Goal: Transaction & Acquisition: Book appointment/travel/reservation

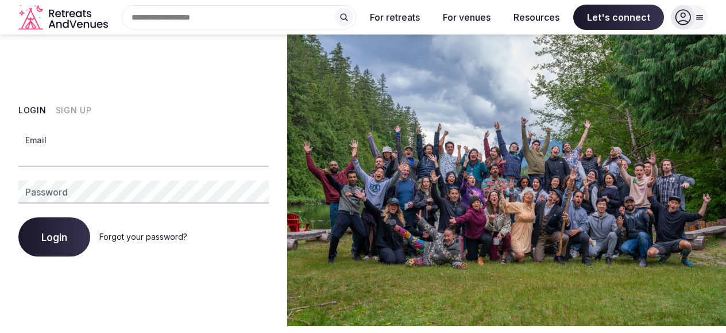
click at [92, 157] on input "Email" at bounding box center [143, 155] width 250 height 23
click at [66, 147] on input "Email" at bounding box center [143, 155] width 250 height 23
click at [252, 326] on com-1password-button at bounding box center [363, 326] width 726 height 0
type input "**********"
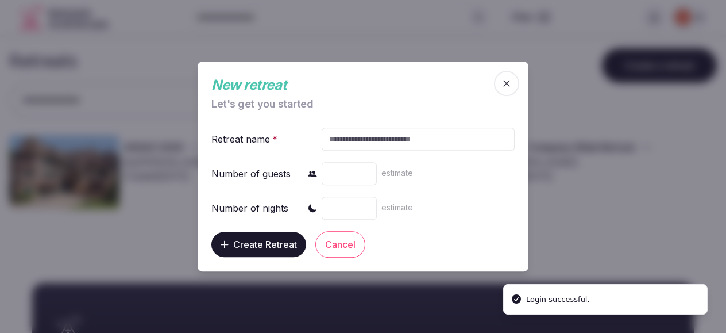
click at [511, 84] on icon "button" at bounding box center [506, 83] width 11 height 11
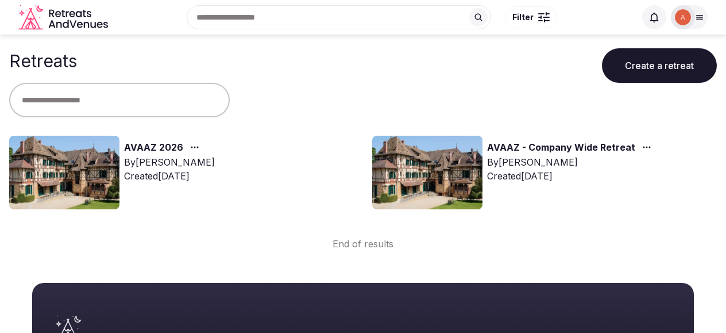
click at [76, 168] on img at bounding box center [64, 173] width 110 height 74
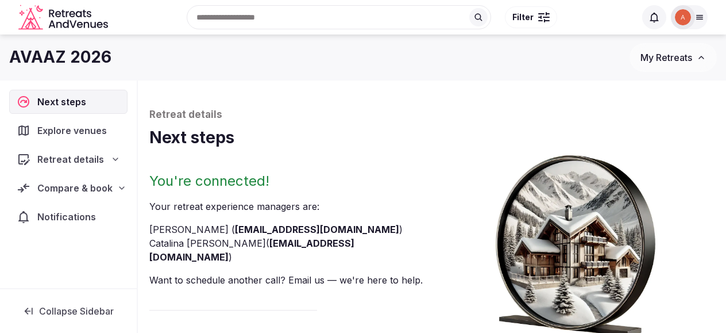
click at [72, 133] on span "Explore venues" at bounding box center [74, 131] width 74 height 14
click at [94, 129] on span "Explore venues" at bounding box center [74, 131] width 74 height 14
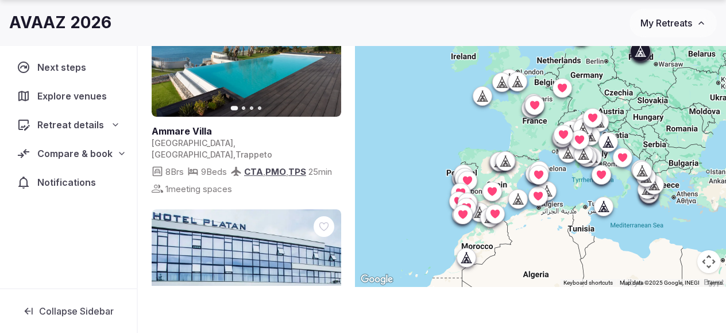
scroll to position [499, 0]
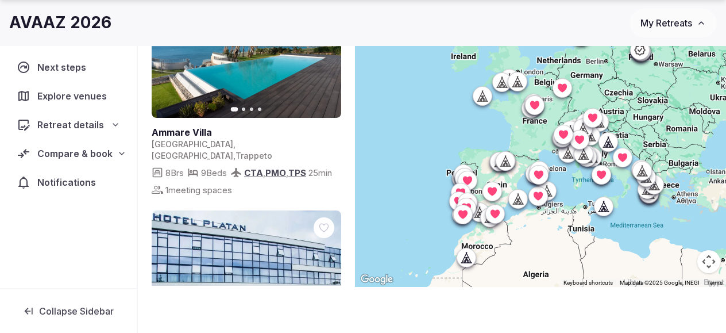
click at [667, 25] on span "My Retreats" at bounding box center [667, 22] width 52 height 11
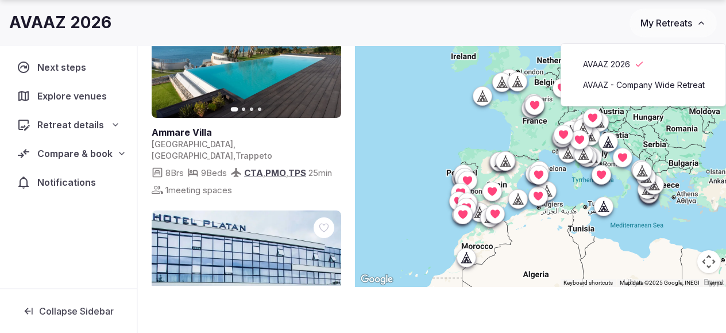
click at [619, 65] on link "AVAAZ 2026" at bounding box center [643, 64] width 141 height 18
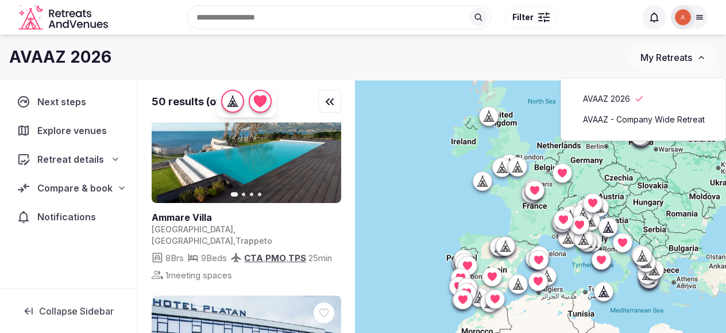
click at [465, 50] on div "AVAAZ 2026" at bounding box center [319, 57] width 620 height 22
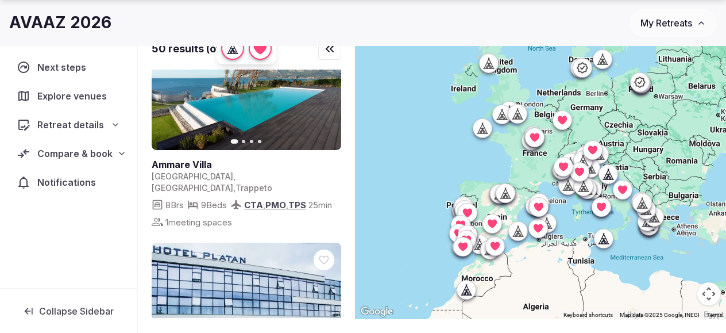
scroll to position [53, 0]
click at [115, 124] on icon at bounding box center [115, 124] width 9 height 9
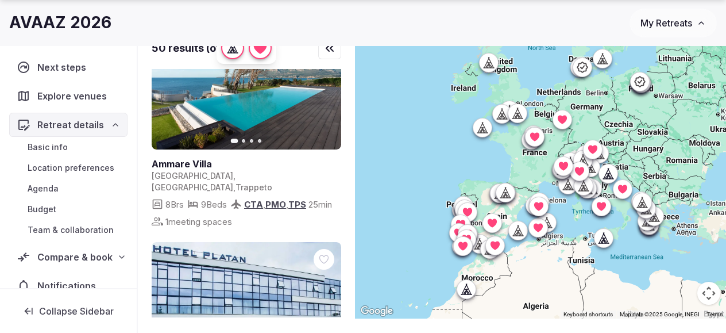
click at [53, 151] on span "Basic info" at bounding box center [48, 146] width 40 height 11
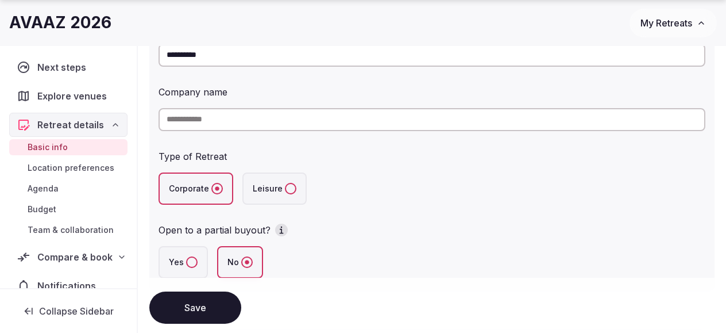
scroll to position [206, 0]
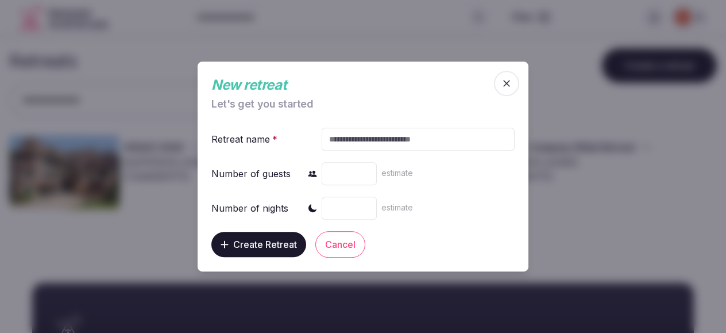
click at [510, 86] on icon "button" at bounding box center [506, 83] width 11 height 11
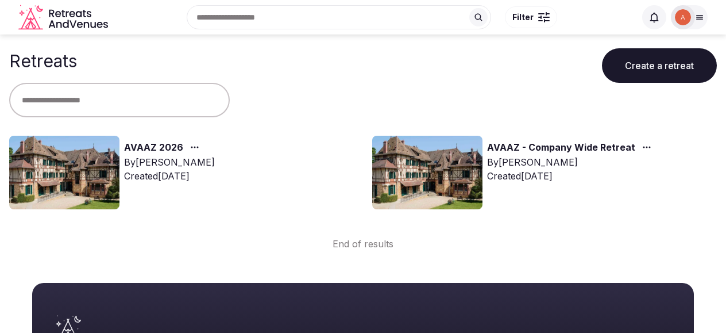
click at [90, 167] on img at bounding box center [64, 173] width 110 height 74
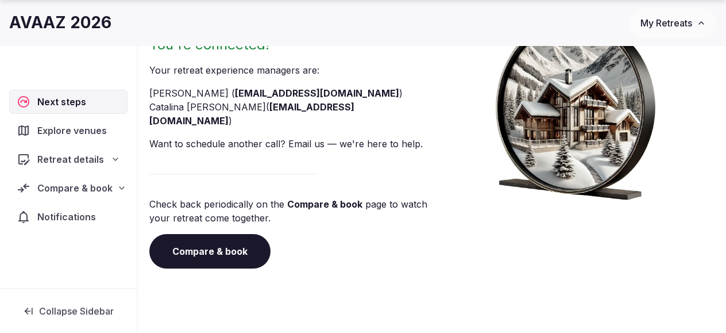
scroll to position [150, 0]
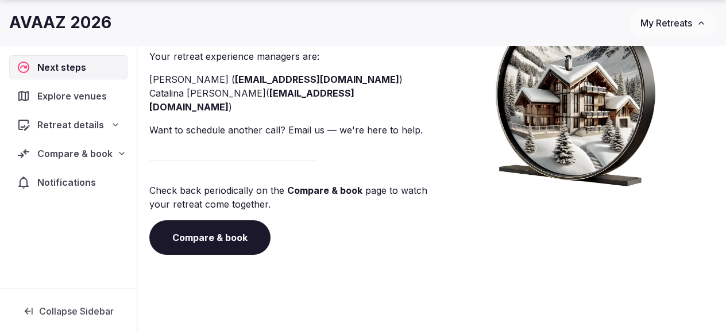
click at [225, 220] on link "Compare & book" at bounding box center [209, 237] width 121 height 34
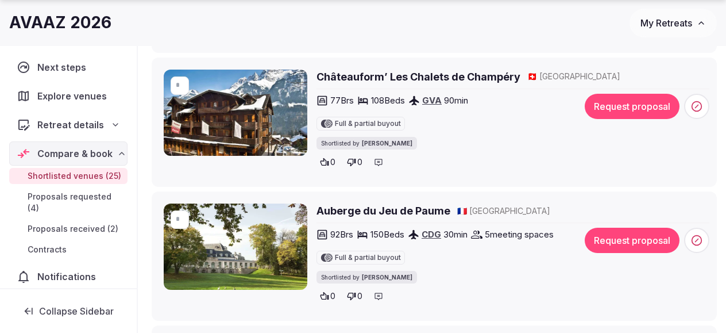
scroll to position [760, 0]
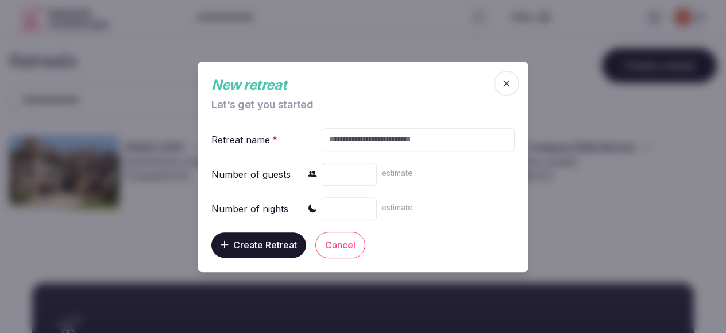
click at [511, 77] on span "button" at bounding box center [506, 83] width 25 height 25
click at [506, 80] on icon "button" at bounding box center [506, 83] width 11 height 11
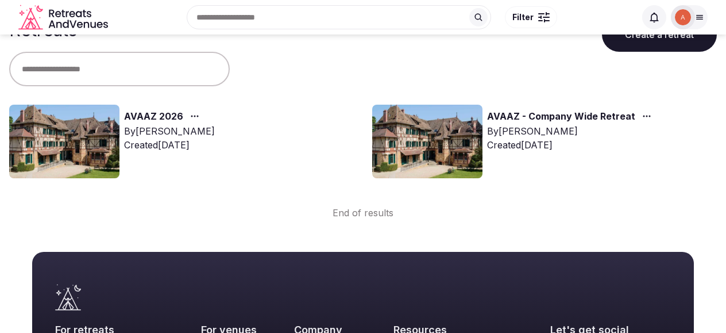
scroll to position [28, 0]
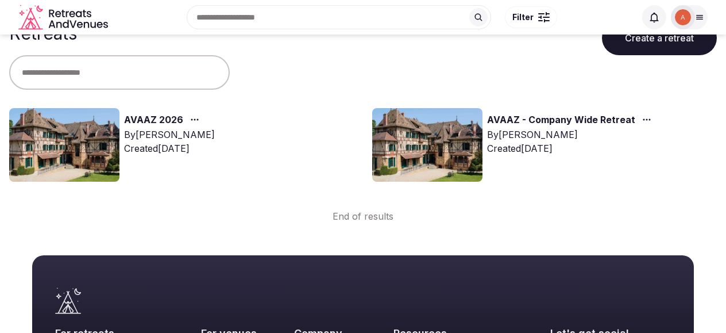
click at [144, 116] on link "AVAAZ 2026" at bounding box center [153, 120] width 59 height 15
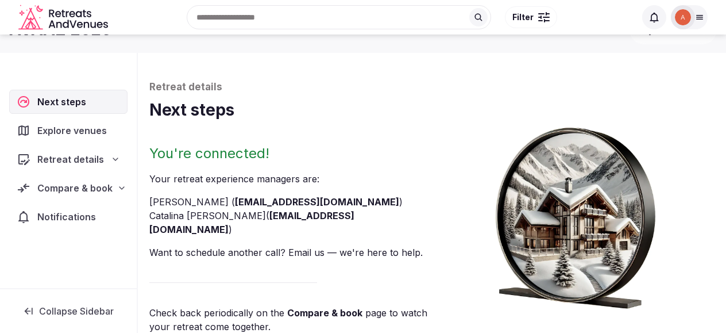
click at [62, 124] on span "Explore venues" at bounding box center [74, 131] width 74 height 14
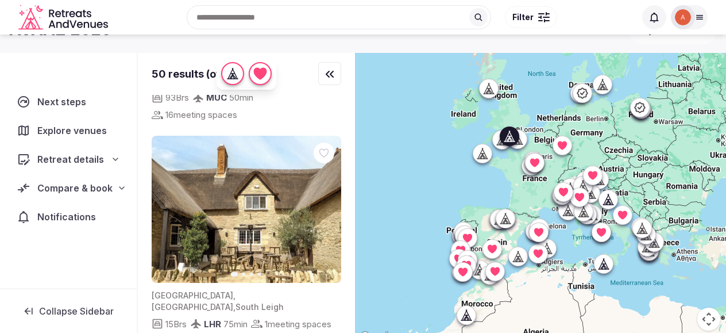
scroll to position [3795, 0]
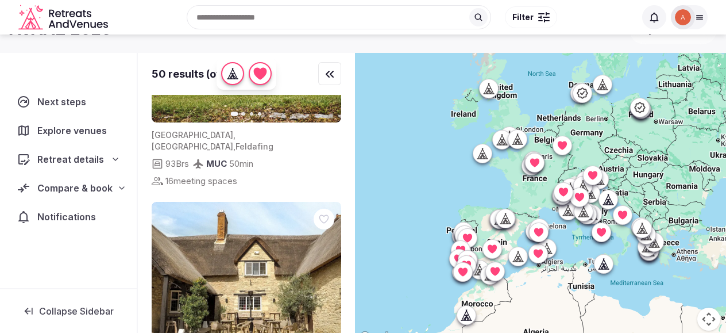
scroll to position [3759, 0]
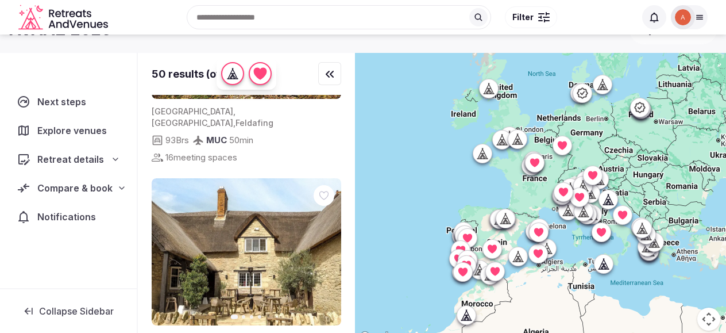
click at [324, 30] on icon "button" at bounding box center [325, 25] width 9 height 9
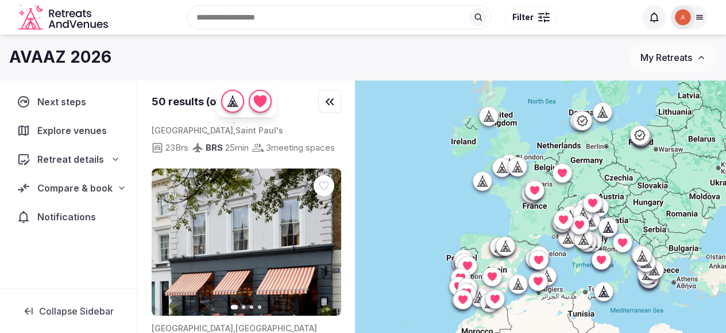
scroll to position [4347, 0]
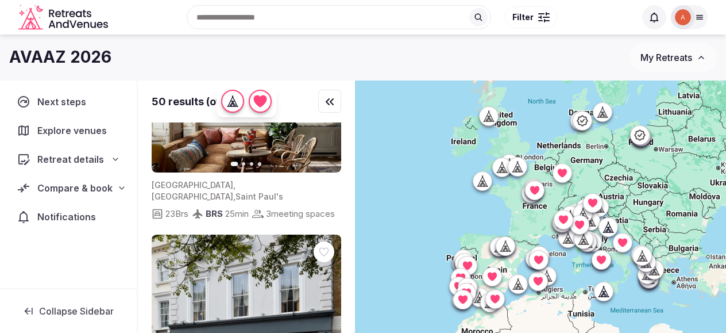
click at [695, 18] on icon at bounding box center [699, 17] width 9 height 9
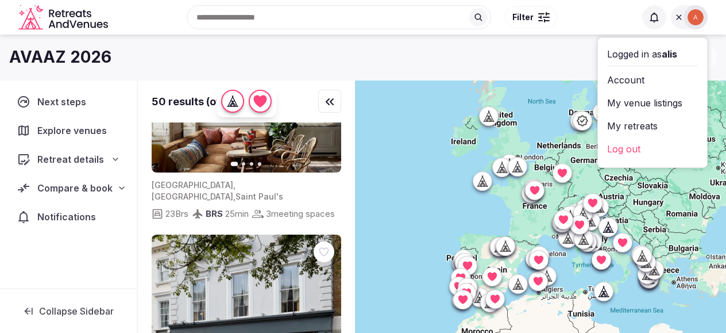
click at [634, 103] on link "My venue listings" at bounding box center [652, 103] width 91 height 18
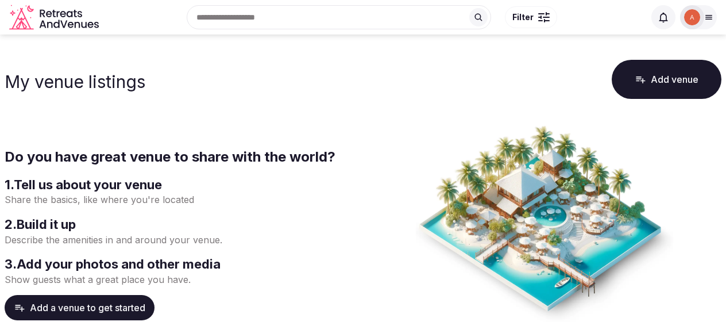
click at [54, 24] on icon "Retreats and Venues company logo" at bounding box center [55, 18] width 92 height 26
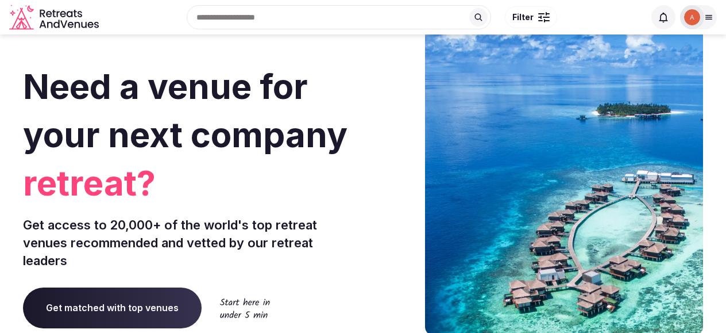
click at [692, 18] on img at bounding box center [692, 17] width 16 height 16
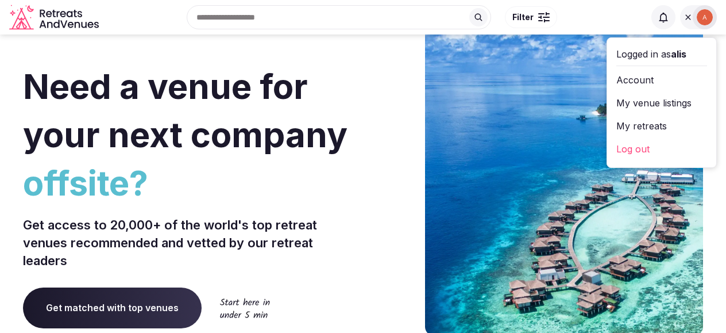
click at [627, 81] on link "Account" at bounding box center [661, 80] width 91 height 18
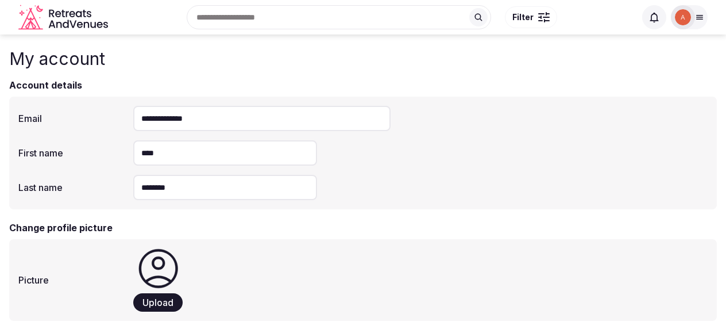
click at [681, 19] on img at bounding box center [683, 17] width 16 height 16
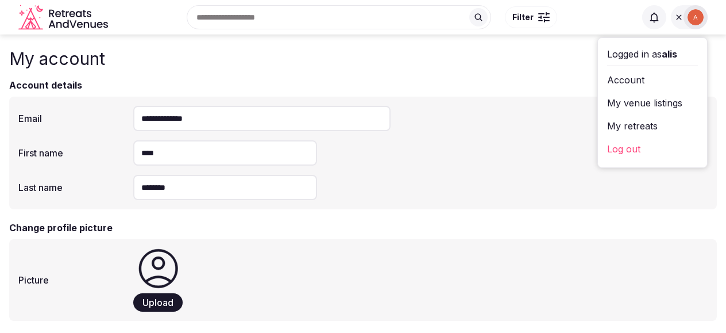
click at [634, 123] on link "My retreats" at bounding box center [652, 126] width 91 height 18
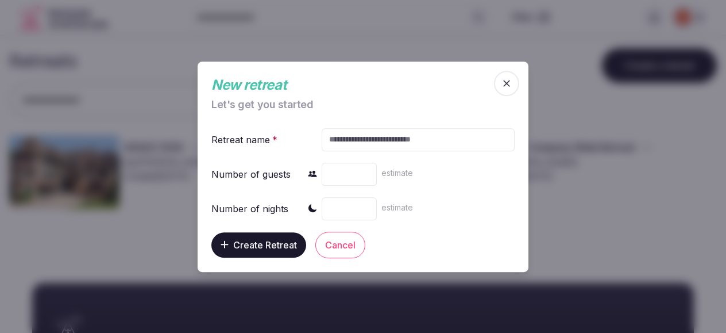
click at [516, 78] on span "button" at bounding box center [506, 83] width 25 height 25
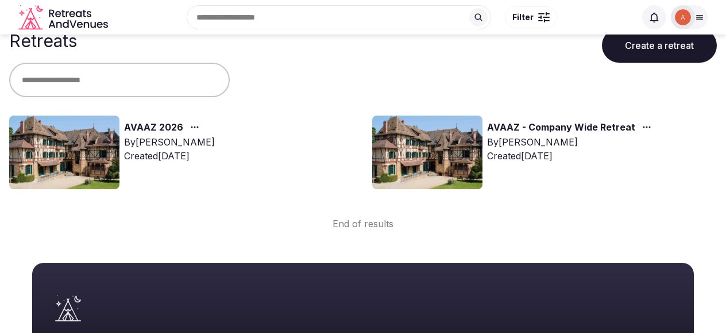
scroll to position [16, 0]
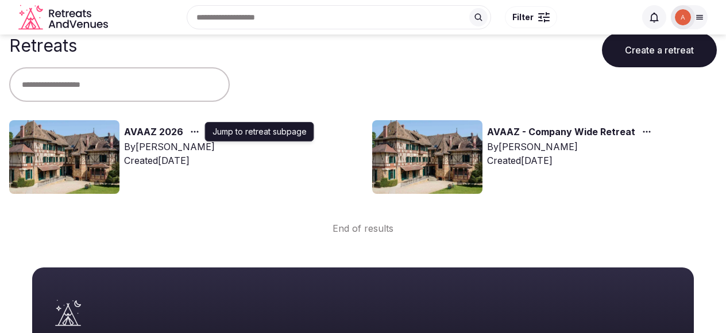
click at [194, 132] on icon "button" at bounding box center [194, 131] width 9 height 9
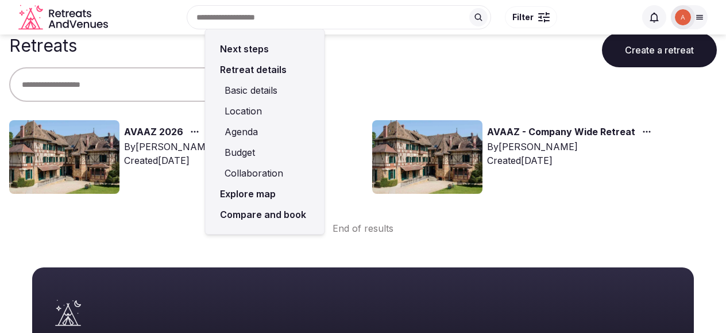
click at [250, 215] on link "Compare and book" at bounding box center [265, 214] width 101 height 21
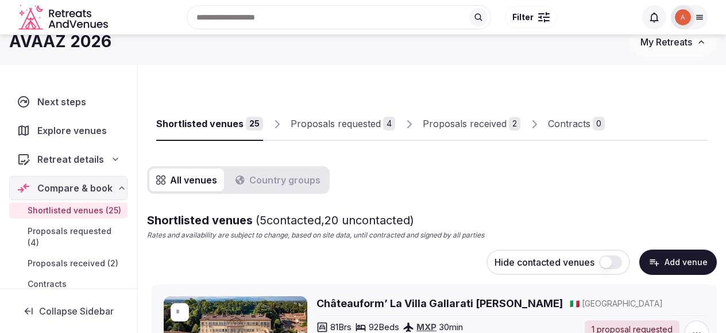
click at [454, 120] on div "Proposals received" at bounding box center [465, 124] width 84 height 14
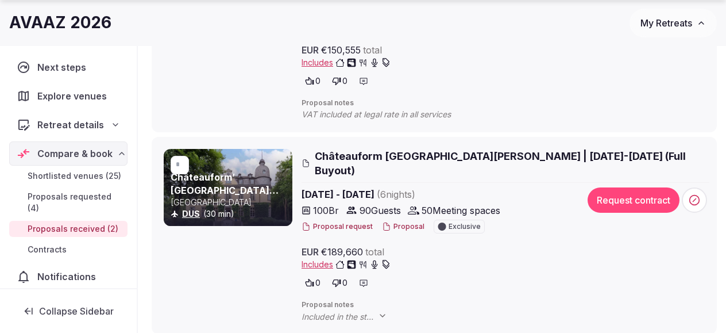
scroll to position [332, 0]
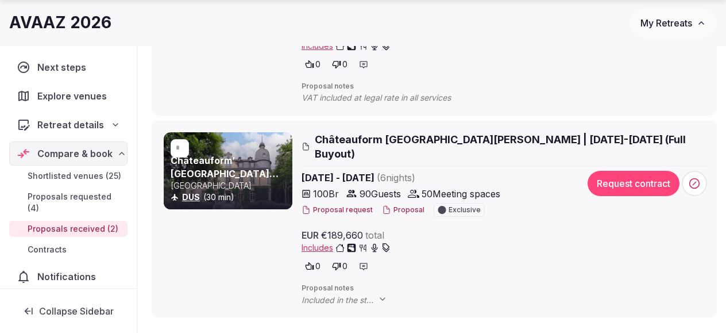
click at [398, 205] on button "Proposal" at bounding box center [403, 210] width 43 height 10
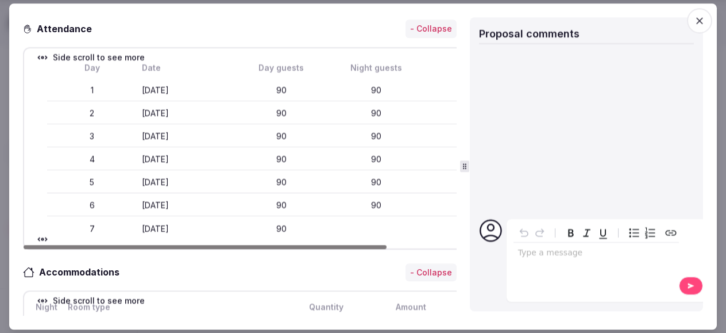
scroll to position [0, 0]
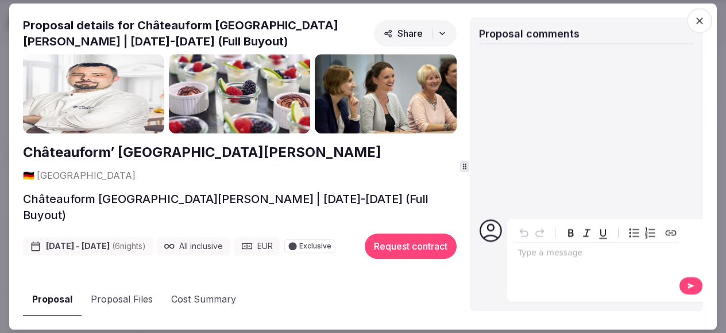
click at [699, 22] on icon "button" at bounding box center [699, 20] width 11 height 11
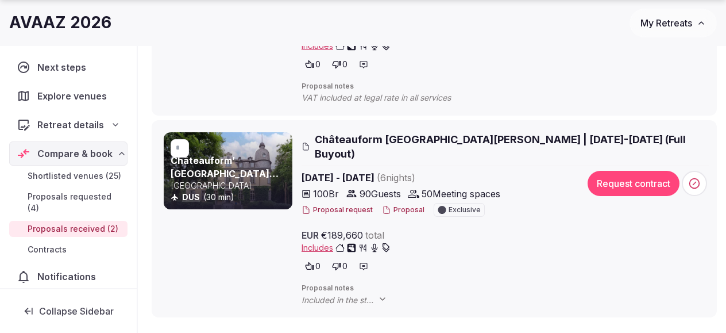
click at [249, 188] on p "[GEOGRAPHIC_DATA]" at bounding box center [230, 185] width 119 height 11
click at [192, 168] on link "Châteauform’ [GEOGRAPHIC_DATA][PERSON_NAME]" at bounding box center [225, 173] width 108 height 37
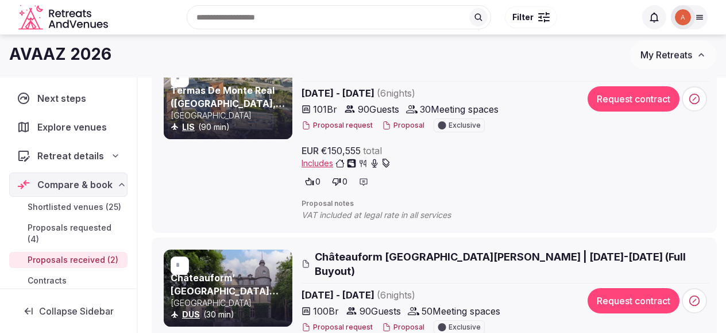
scroll to position [179, 0]
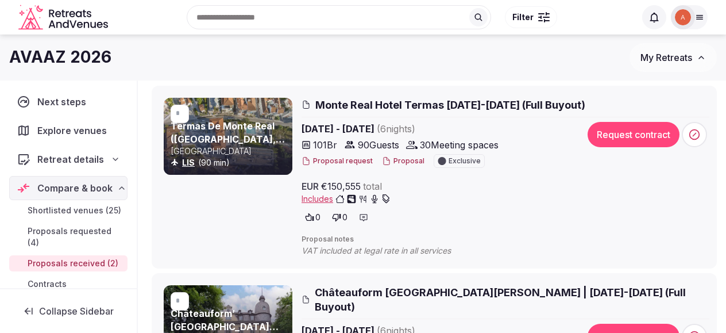
click at [398, 159] on button "Proposal" at bounding box center [403, 161] width 43 height 10
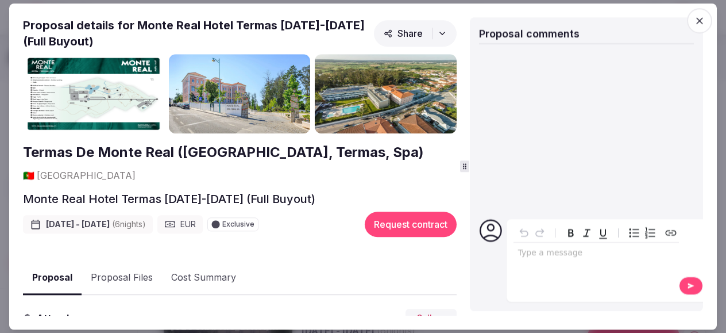
scroll to position [1, 0]
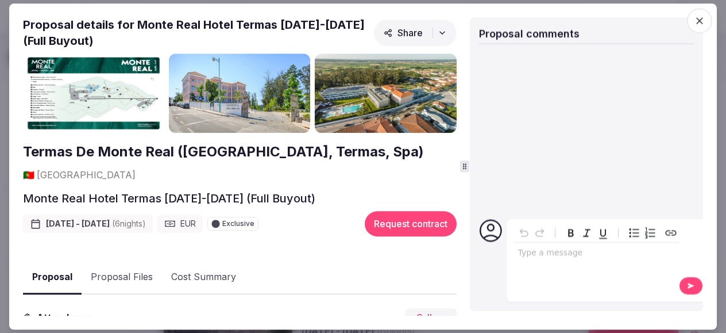
click at [694, 21] on icon "button" at bounding box center [699, 20] width 11 height 11
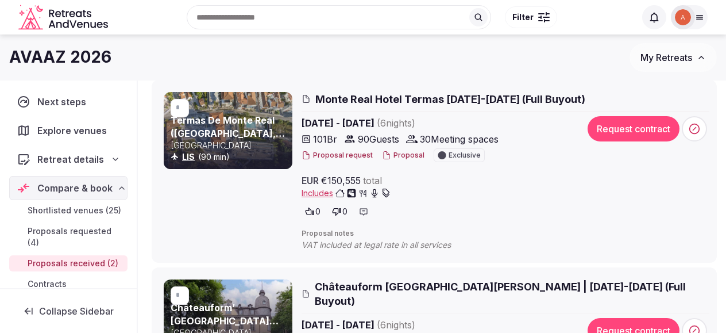
scroll to position [176, 0]
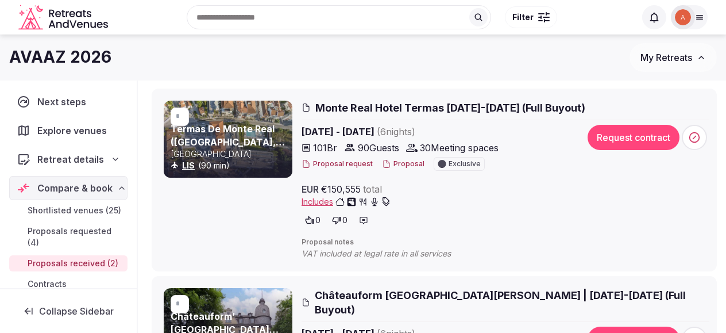
click at [399, 163] on button "Proposal" at bounding box center [403, 164] width 43 height 10
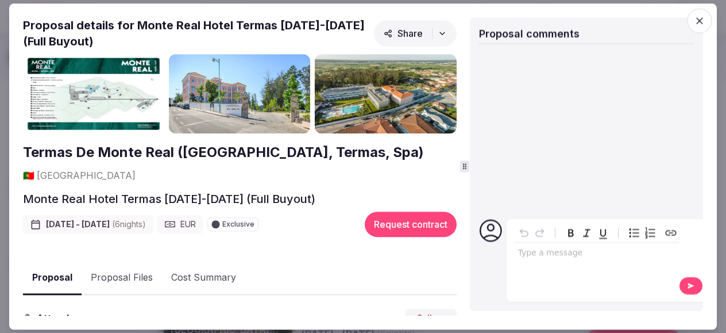
click at [695, 20] on icon "button" at bounding box center [699, 20] width 11 height 11
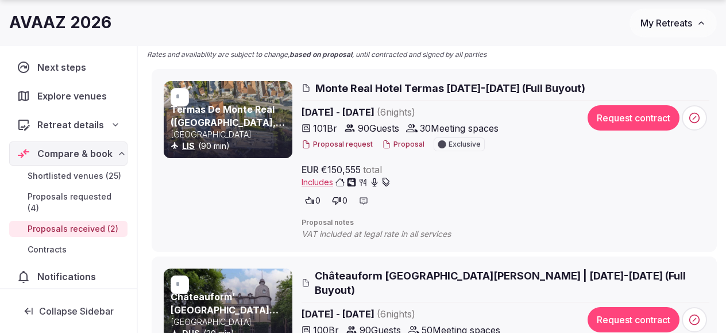
scroll to position [196, 0]
click at [217, 111] on link "Termas De Monte Real ([GEOGRAPHIC_DATA], Termas, Spa)" at bounding box center [228, 121] width 114 height 37
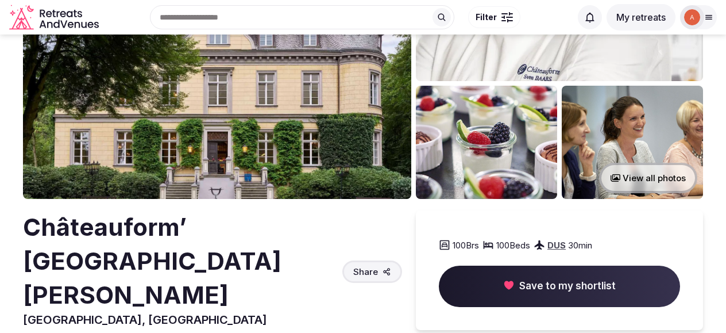
scroll to position [133, 0]
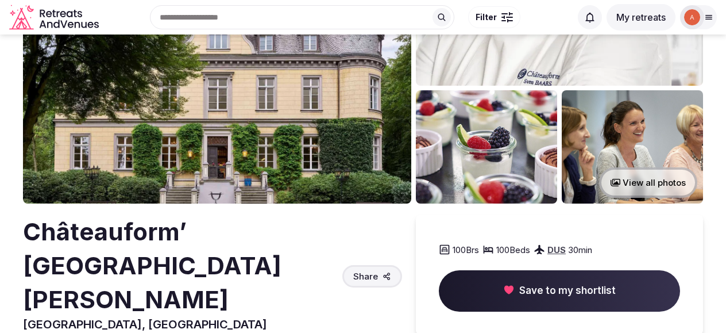
click at [654, 182] on button "View all photos" at bounding box center [648, 182] width 98 height 30
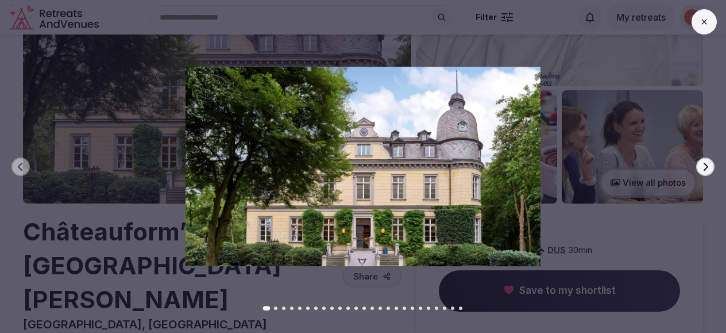
click at [708, 171] on button "Next slide" at bounding box center [705, 166] width 18 height 18
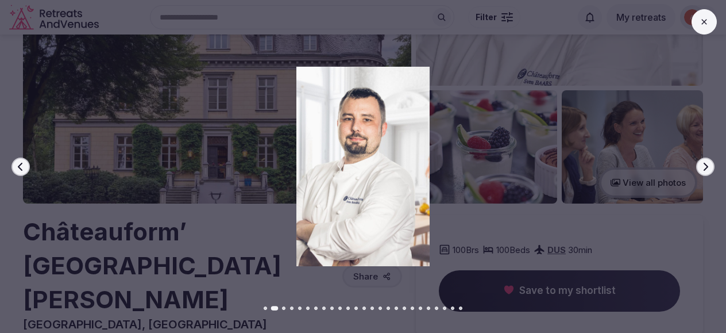
click at [708, 171] on button "Next slide" at bounding box center [705, 166] width 18 height 18
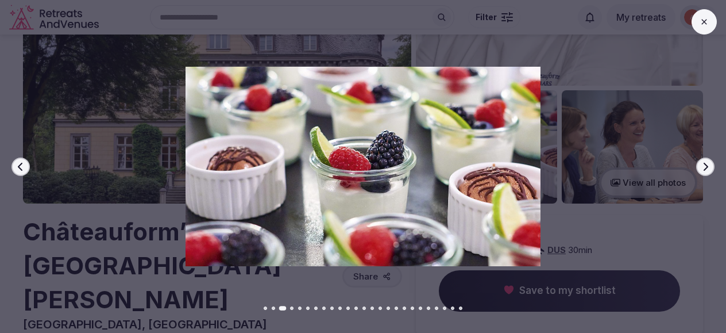
click at [708, 171] on button "Next slide" at bounding box center [705, 166] width 18 height 18
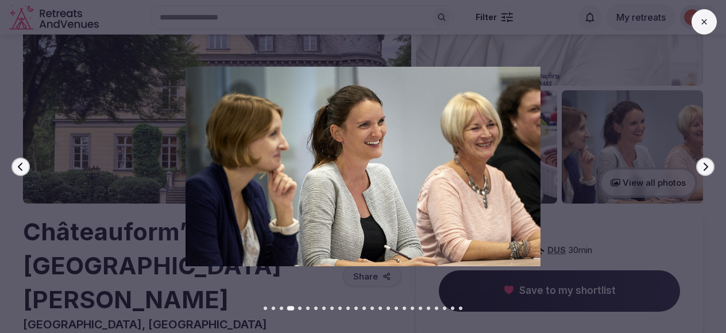
click at [708, 171] on button "Next slide" at bounding box center [705, 166] width 18 height 18
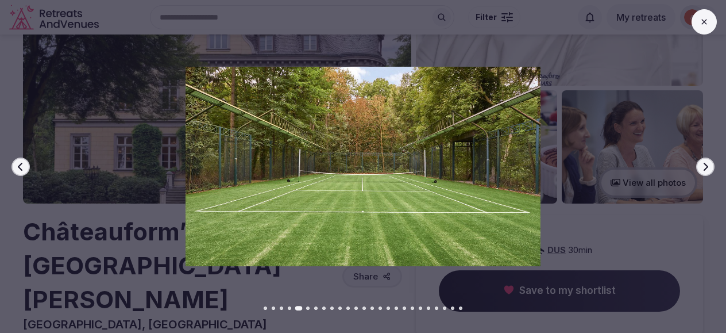
click at [708, 171] on button "Next slide" at bounding box center [705, 166] width 18 height 18
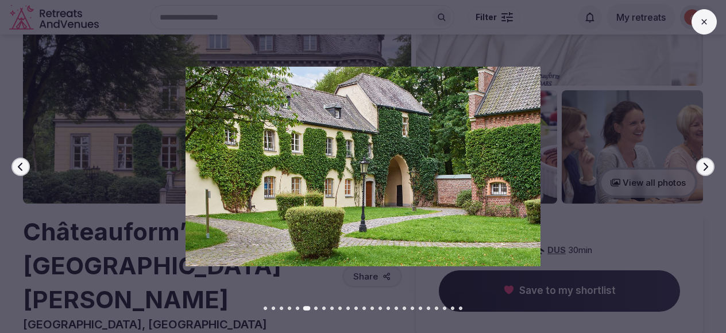
click at [708, 171] on button "Next slide" at bounding box center [705, 166] width 18 height 18
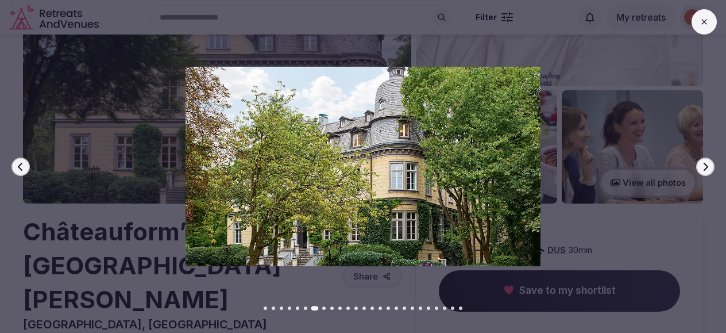
click at [708, 171] on button "Next slide" at bounding box center [705, 166] width 18 height 18
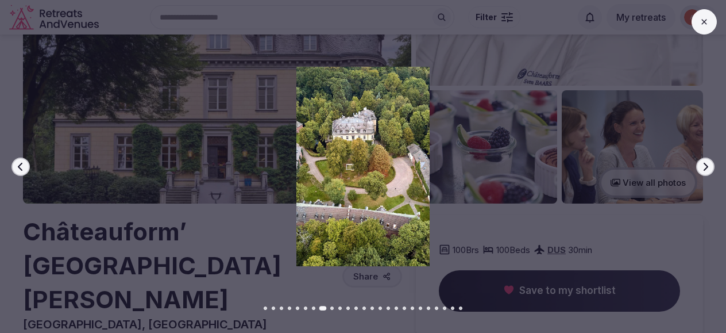
click at [708, 171] on button "Next slide" at bounding box center [705, 166] width 18 height 18
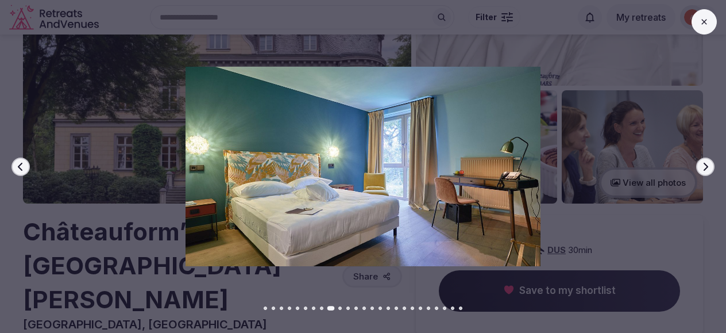
click at [708, 171] on button "Next slide" at bounding box center [705, 166] width 18 height 18
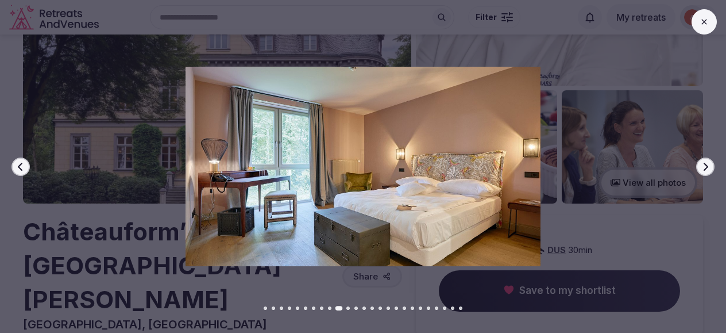
click at [708, 171] on button "Next slide" at bounding box center [705, 166] width 18 height 18
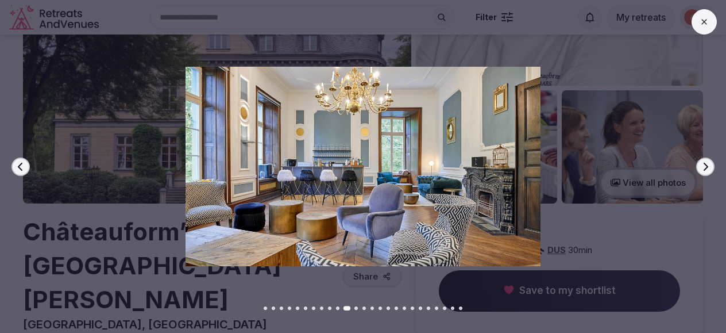
click at [708, 171] on button "Next slide" at bounding box center [705, 166] width 18 height 18
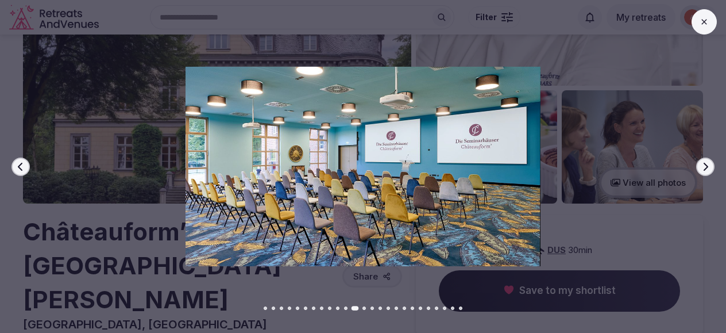
click at [708, 171] on button "Next slide" at bounding box center [705, 166] width 18 height 18
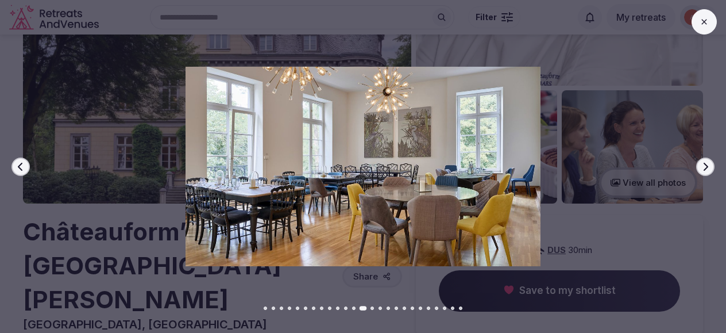
click at [708, 171] on button "Next slide" at bounding box center [705, 166] width 18 height 18
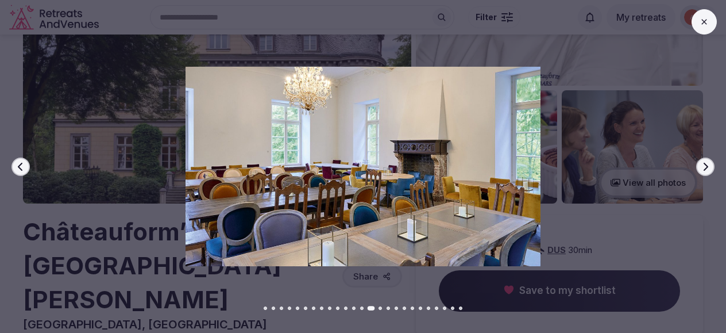
click at [708, 171] on button "Next slide" at bounding box center [705, 166] width 18 height 18
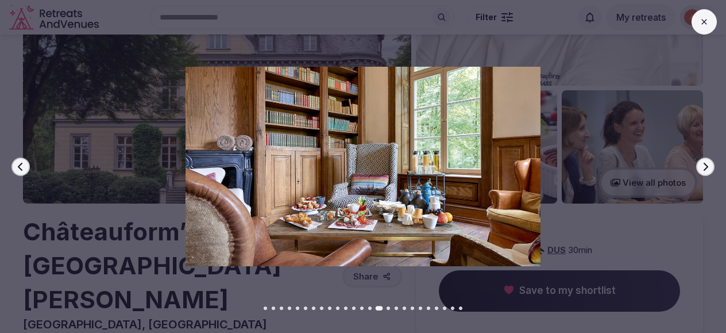
click at [708, 171] on button "Next slide" at bounding box center [705, 166] width 18 height 18
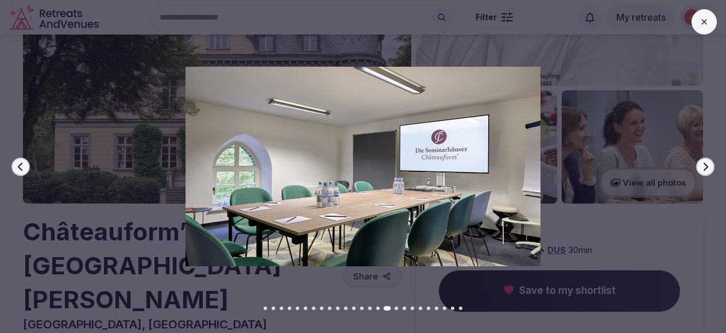
click at [708, 171] on button "Next slide" at bounding box center [705, 166] width 18 height 18
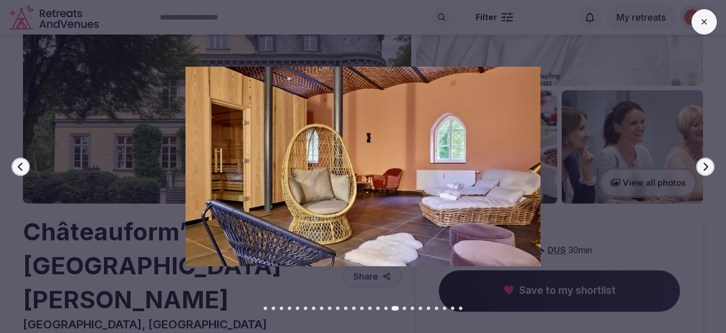
click at [708, 171] on button "Next slide" at bounding box center [705, 166] width 18 height 18
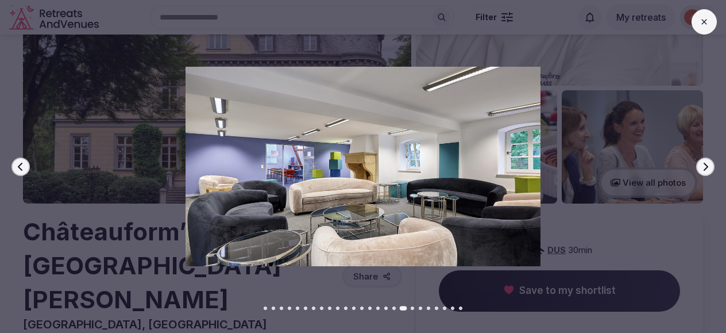
click at [708, 171] on button "Next slide" at bounding box center [705, 166] width 18 height 18
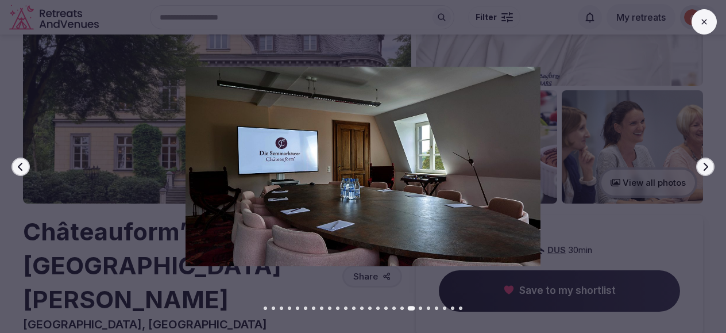
click at [708, 171] on button "Next slide" at bounding box center [705, 166] width 18 height 18
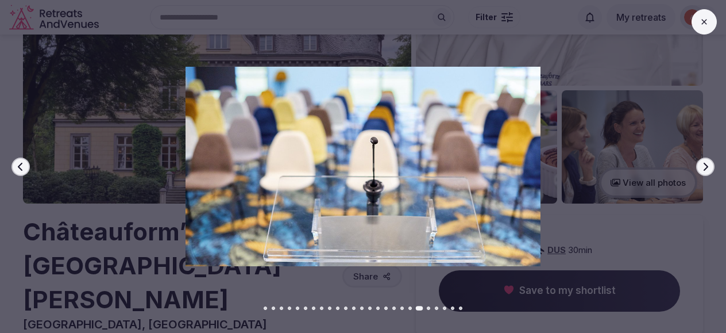
click at [708, 171] on button "Next slide" at bounding box center [705, 166] width 18 height 18
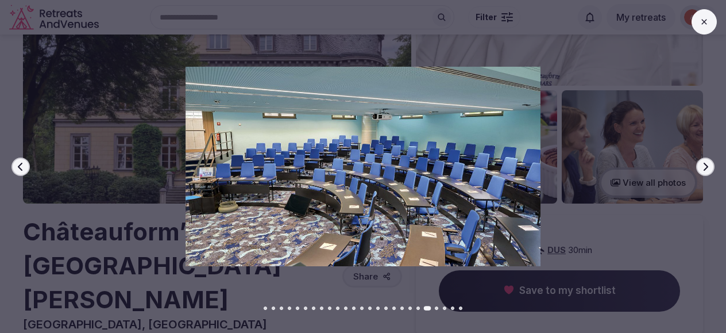
click at [708, 171] on button "Next slide" at bounding box center [705, 166] width 18 height 18
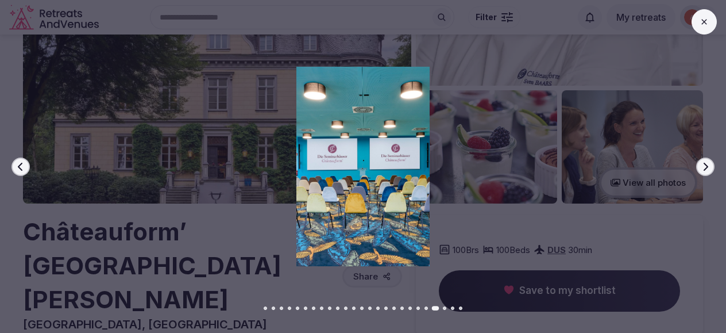
click at [708, 171] on button "Next slide" at bounding box center [705, 166] width 18 height 18
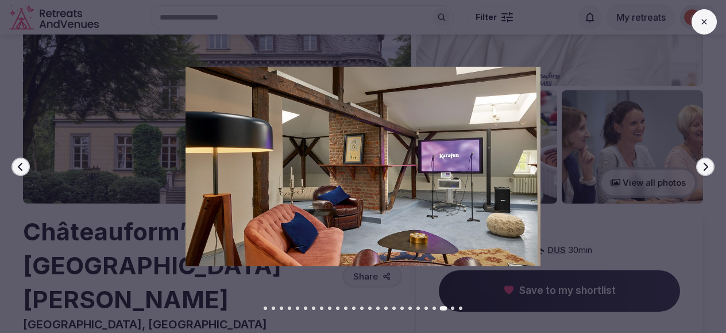
click at [708, 171] on button "Next slide" at bounding box center [705, 166] width 18 height 18
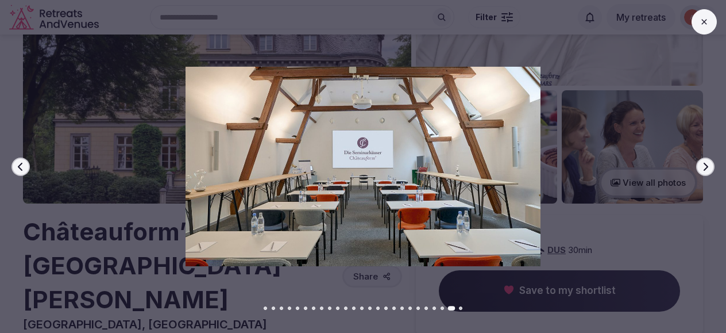
click at [708, 171] on button "Next slide" at bounding box center [705, 166] width 18 height 18
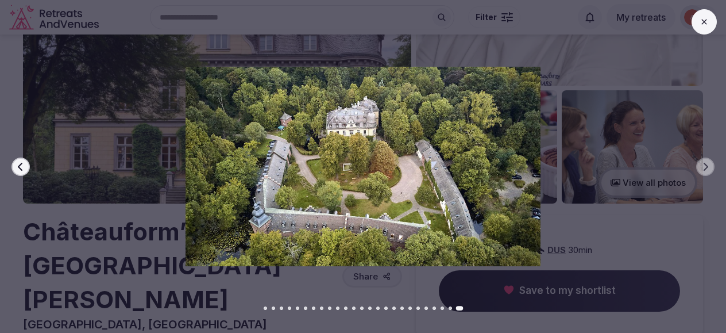
click at [704, 21] on icon at bounding box center [703, 21] width 5 height 5
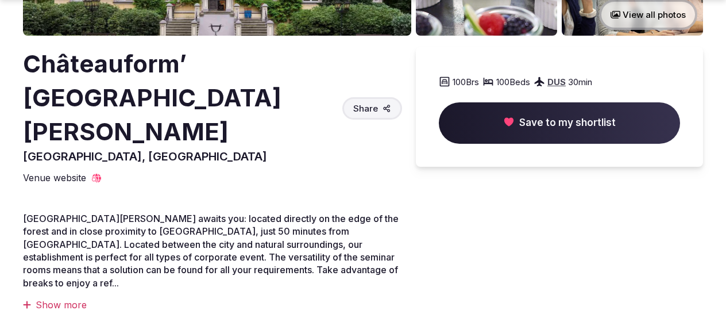
scroll to position [304, 0]
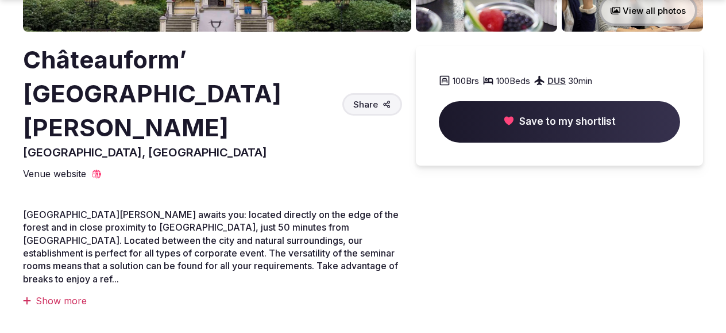
click at [65, 294] on div "Show more" at bounding box center [212, 300] width 379 height 13
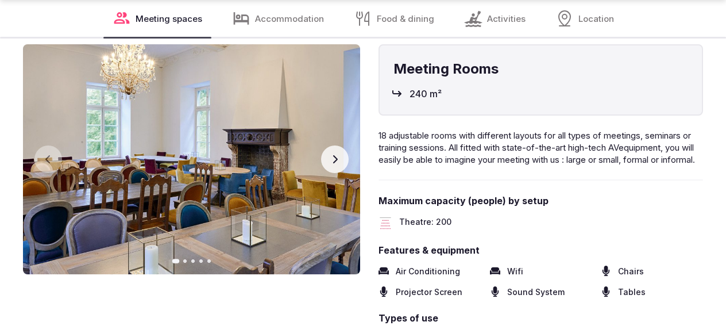
scroll to position [1374, 0]
click at [338, 145] on button "Next slide" at bounding box center [335, 159] width 28 height 28
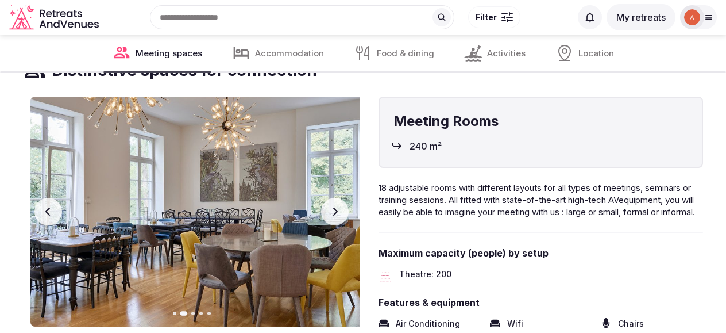
scroll to position [1317, 0]
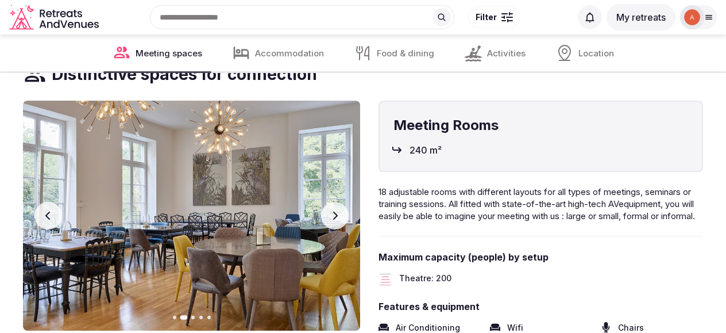
click at [335, 202] on button "Next slide" at bounding box center [335, 216] width 28 height 28
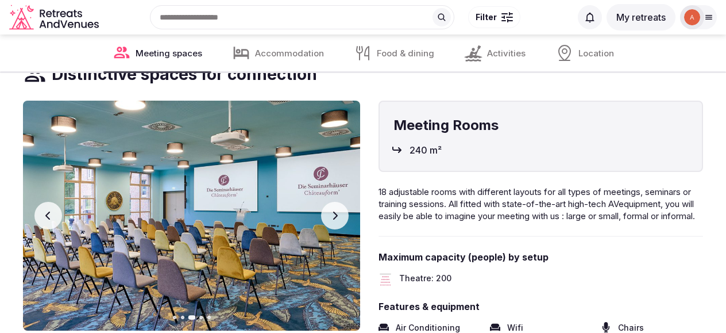
click at [335, 202] on button "Next slide" at bounding box center [335, 216] width 28 height 28
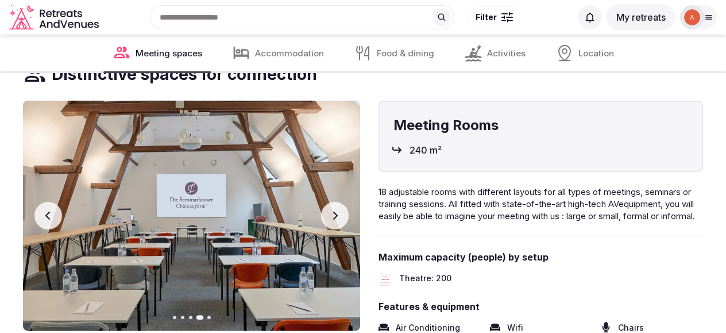
click at [335, 202] on button "Next slide" at bounding box center [335, 216] width 28 height 28
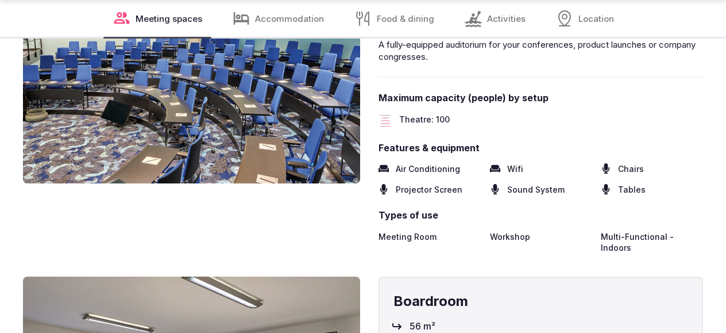
scroll to position [1941, 0]
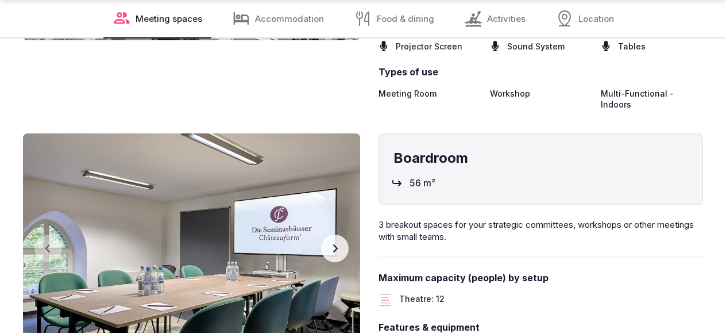
click at [329, 234] on button "Next slide" at bounding box center [335, 248] width 28 height 28
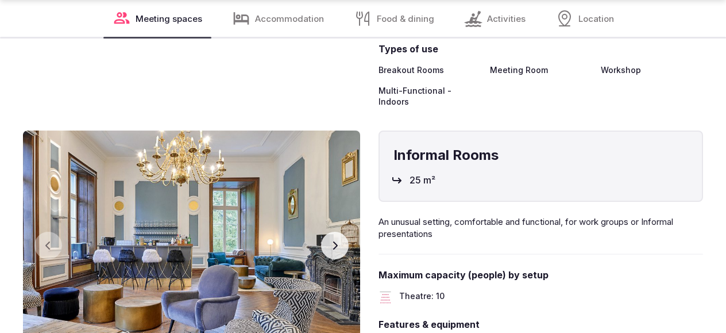
scroll to position [2295, 0]
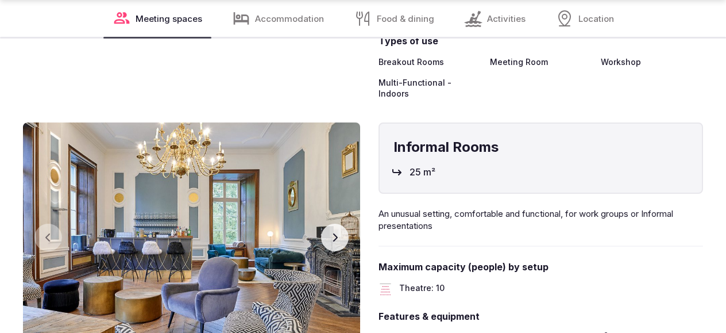
click at [331, 233] on icon "button" at bounding box center [334, 237] width 9 height 9
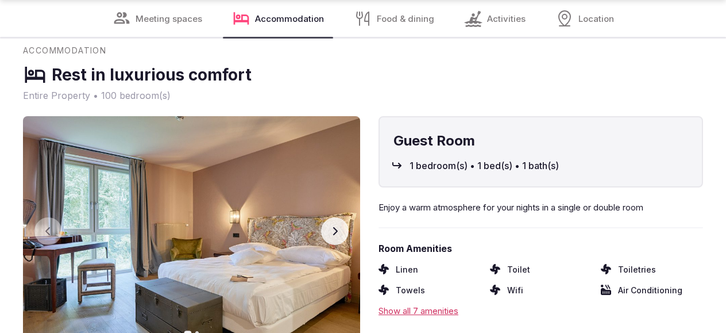
scroll to position [2748, 0]
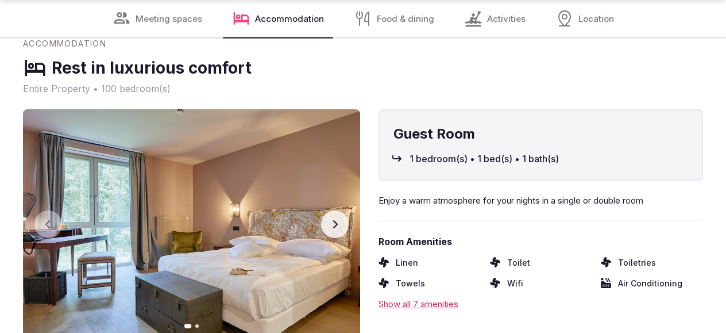
click at [330, 219] on icon "button" at bounding box center [334, 223] width 9 height 9
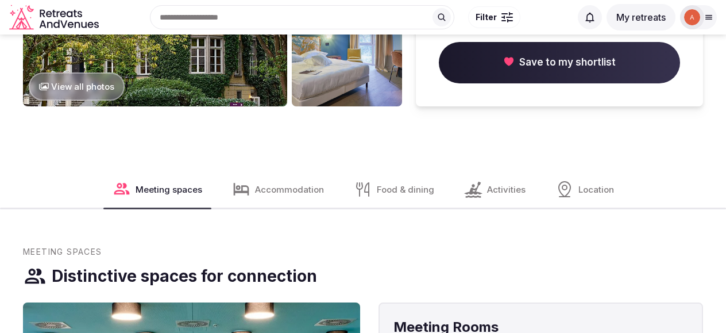
scroll to position [0, 0]
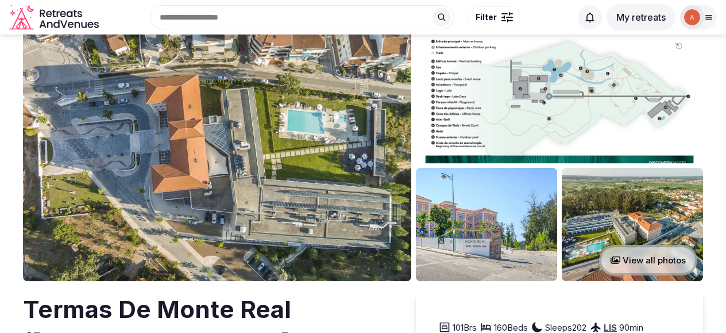
scroll to position [57, 0]
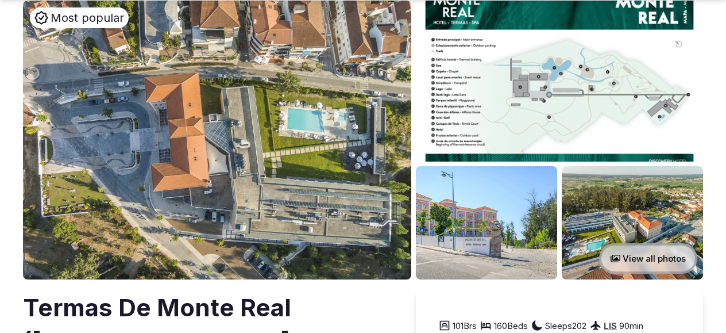
click at [669, 255] on button "View all photos" at bounding box center [648, 258] width 98 height 30
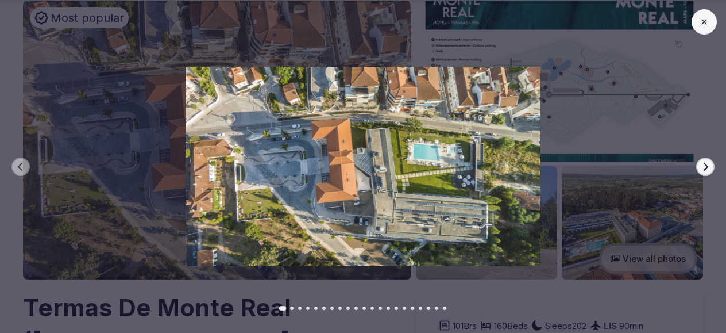
click at [706, 168] on icon "button" at bounding box center [705, 166] width 9 height 9
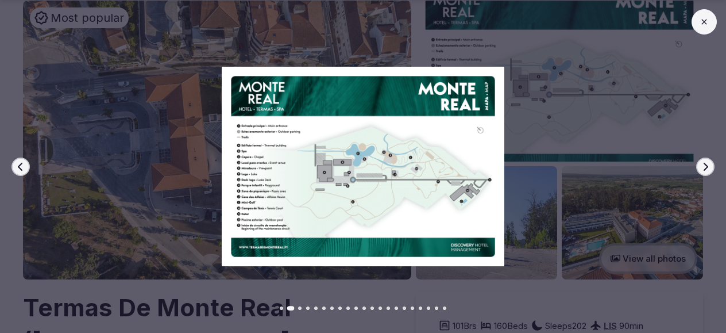
click at [706, 168] on icon "button" at bounding box center [705, 166] width 9 height 9
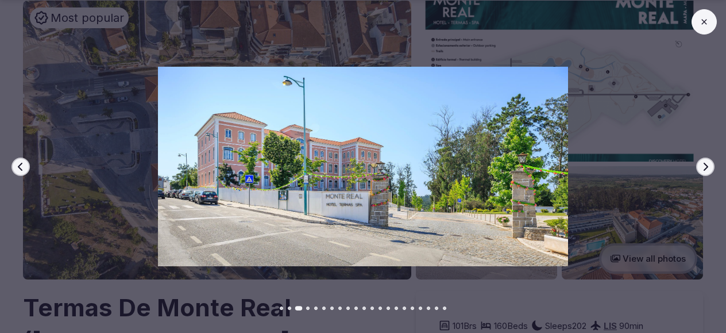
click at [706, 168] on icon "button" at bounding box center [705, 166] width 9 height 9
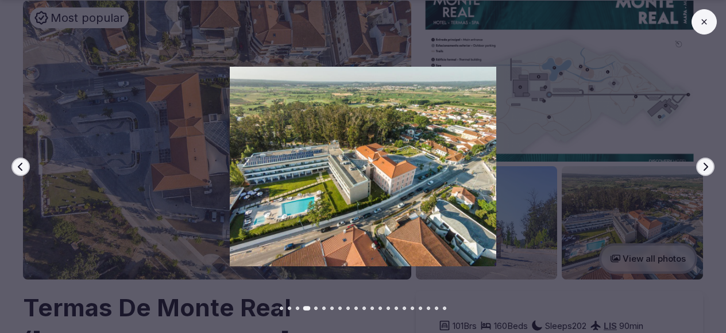
click at [706, 168] on icon "button" at bounding box center [705, 166] width 9 height 9
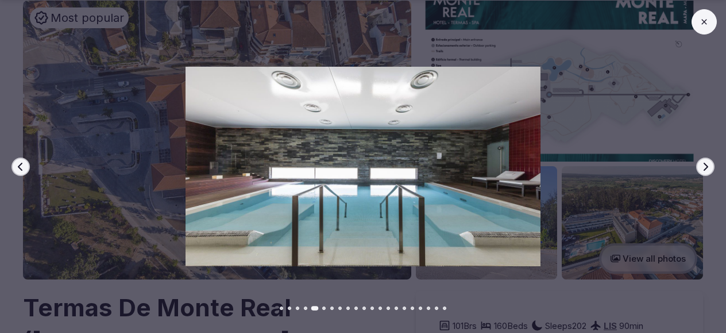
click at [706, 168] on icon "button" at bounding box center [705, 166] width 9 height 9
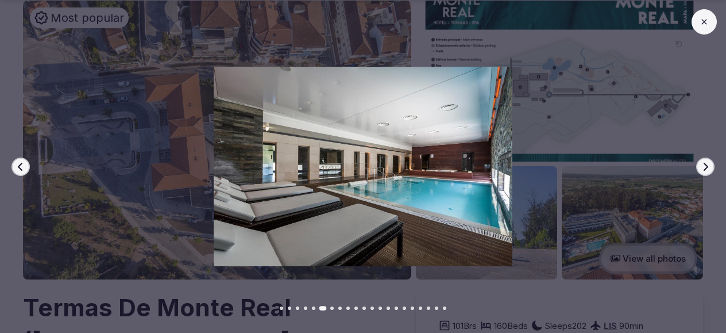
click at [706, 168] on icon "button" at bounding box center [705, 166] width 9 height 9
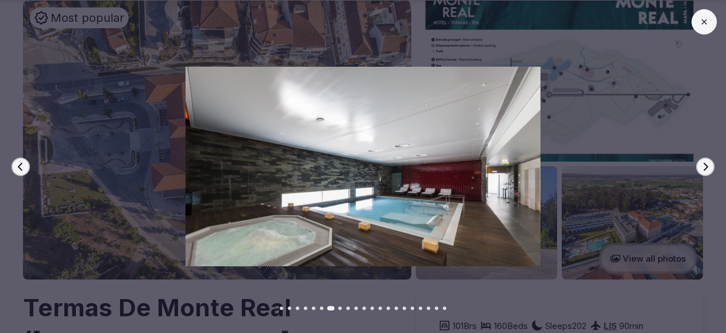
click at [706, 168] on icon "button" at bounding box center [705, 166] width 9 height 9
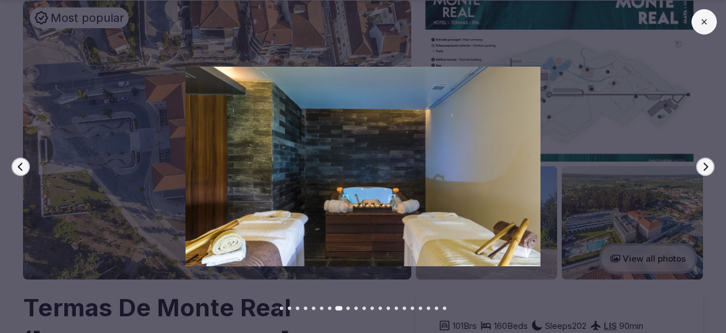
click at [706, 168] on icon "button" at bounding box center [705, 166] width 9 height 9
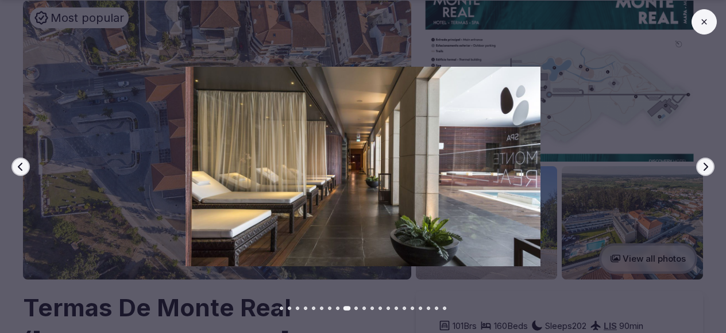
click at [706, 168] on icon "button" at bounding box center [705, 166] width 9 height 9
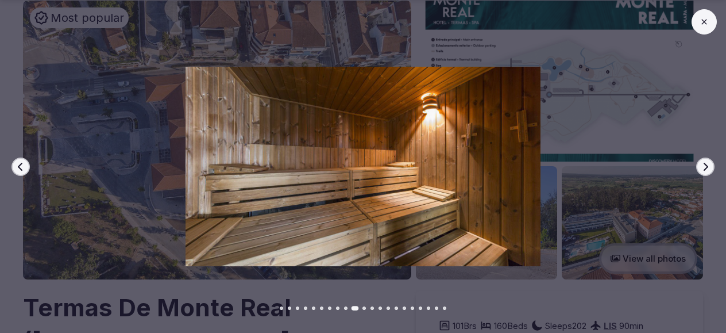
click at [706, 168] on icon "button" at bounding box center [705, 166] width 9 height 9
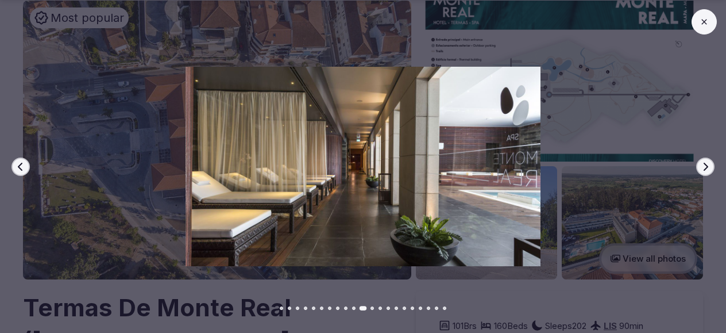
click at [706, 168] on icon "button" at bounding box center [705, 166] width 9 height 9
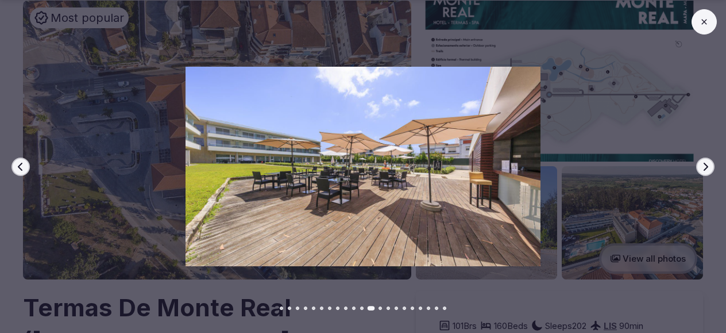
click at [706, 168] on icon "button" at bounding box center [705, 166] width 9 height 9
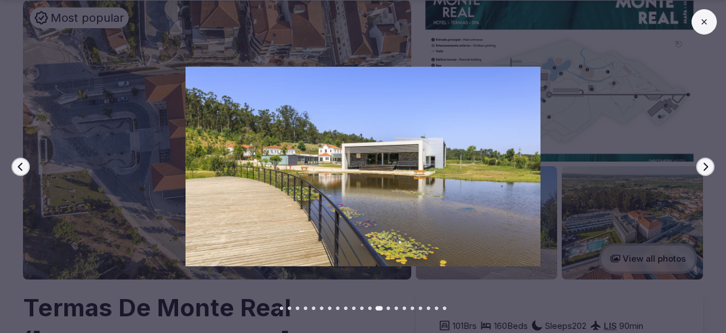
click at [706, 168] on icon "button" at bounding box center [705, 166] width 9 height 9
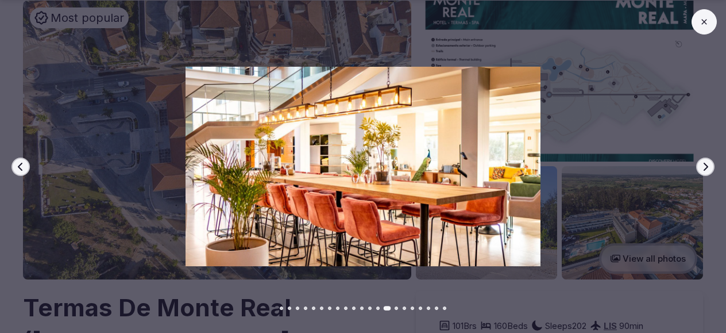
click at [706, 168] on icon "button" at bounding box center [705, 166] width 9 height 9
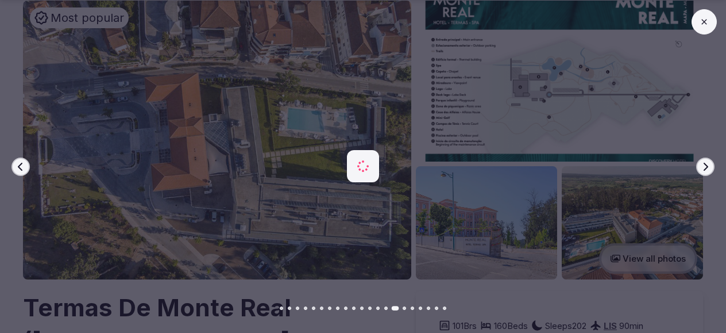
click at [706, 168] on icon "button" at bounding box center [705, 166] width 9 height 9
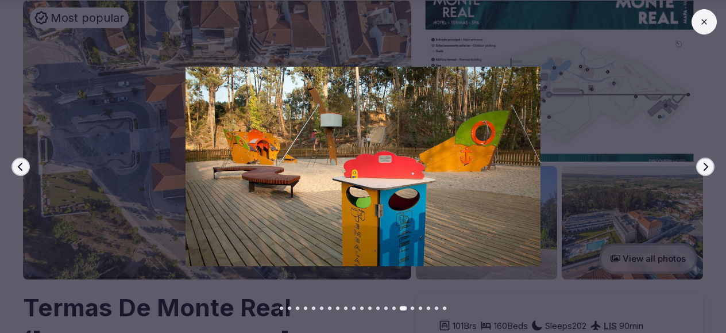
click at [706, 168] on icon "button" at bounding box center [705, 166] width 9 height 9
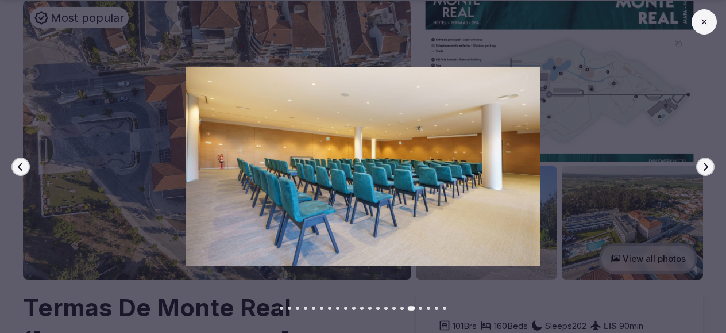
click at [705, 168] on icon "button" at bounding box center [706, 166] width 5 height 8
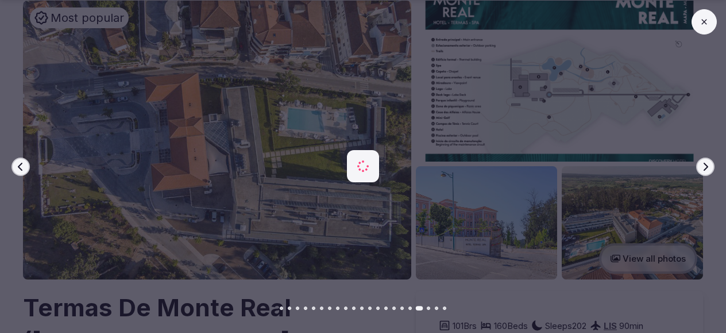
click at [705, 168] on icon "button" at bounding box center [706, 166] width 5 height 8
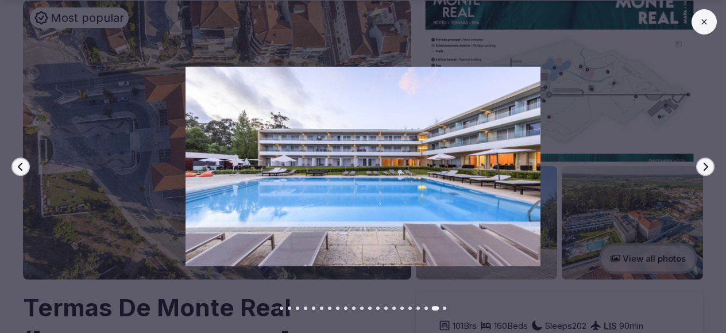
click at [705, 168] on icon "button" at bounding box center [706, 166] width 5 height 8
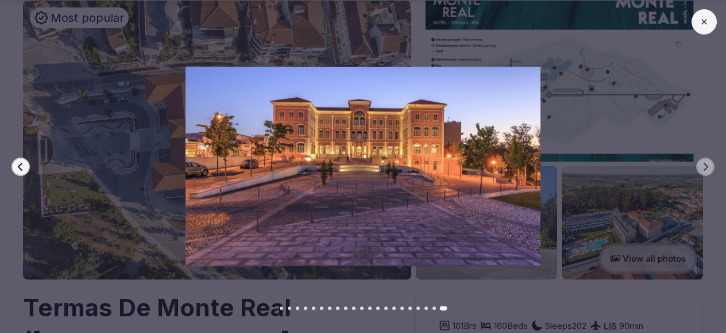
click at [21, 164] on icon "button" at bounding box center [20, 166] width 5 height 8
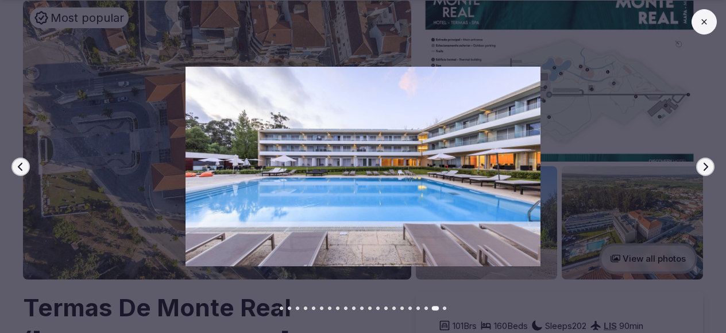
click at [21, 164] on icon "button" at bounding box center [20, 166] width 5 height 8
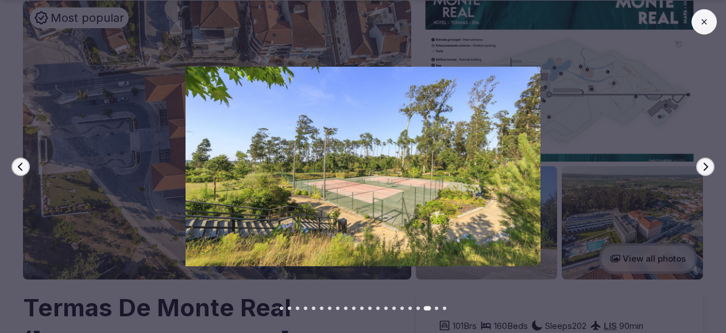
click at [21, 164] on icon "button" at bounding box center [20, 166] width 5 height 8
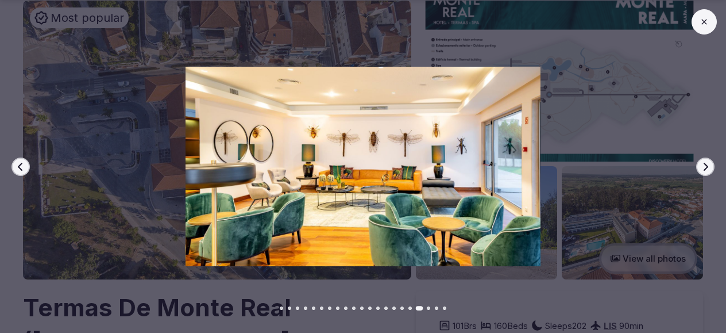
click at [21, 164] on icon "button" at bounding box center [20, 166] width 5 height 8
